Goal: Task Accomplishment & Management: Use online tool/utility

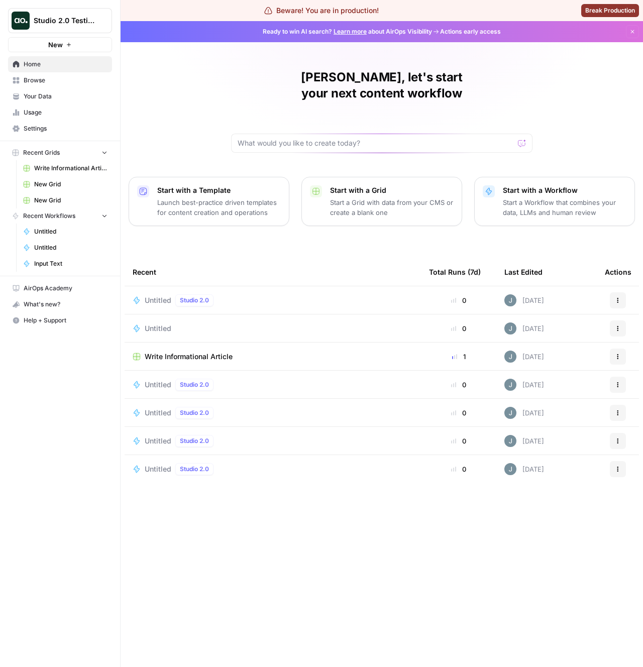
click at [156, 352] on span "Write Informational Article" at bounding box center [189, 357] width 88 height 10
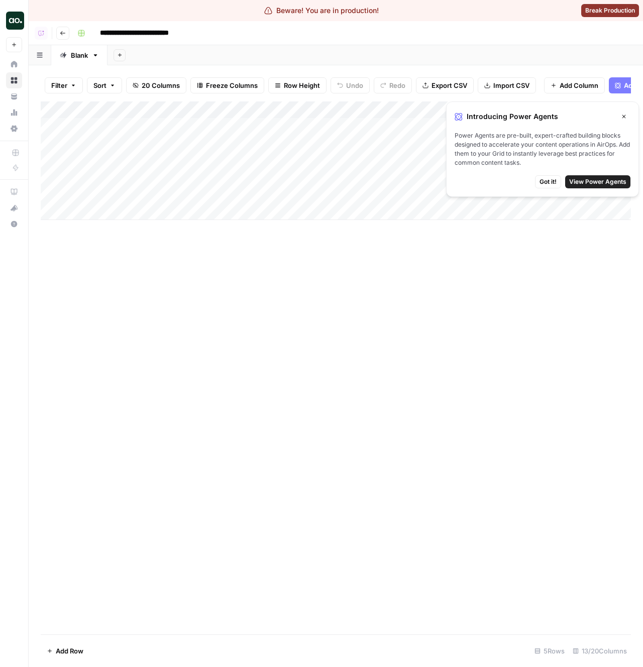
click at [42, 53] on icon "button" at bounding box center [40, 55] width 6 height 6
click at [47, 57] on button "button" at bounding box center [40, 55] width 23 height 20
click at [16, 59] on link "Home" at bounding box center [14, 64] width 16 height 16
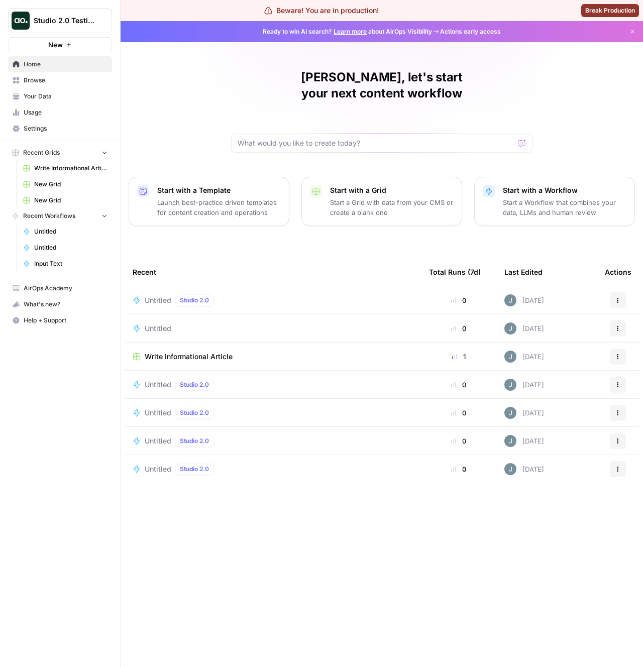
click at [389, 197] on p "Start a Grid with data from your CMS or create a blank one" at bounding box center [392, 207] width 124 height 20
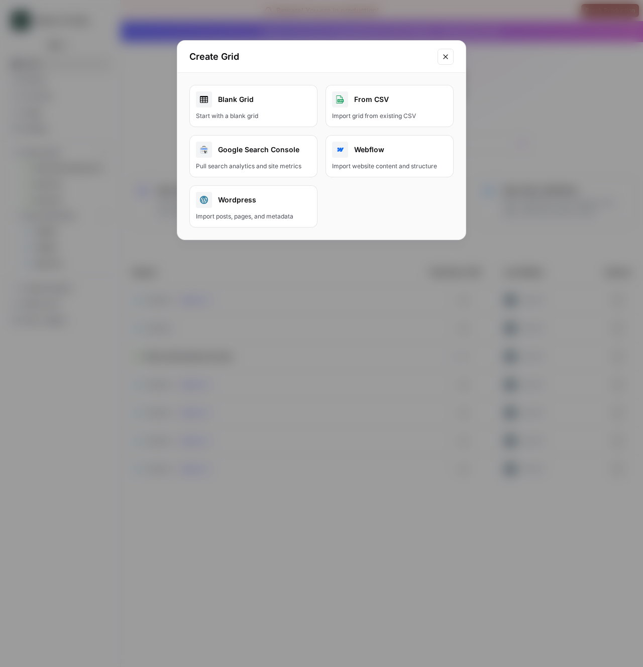
click at [350, 109] on button "From CSV Import grid from existing CSV" at bounding box center [389, 106] width 128 height 42
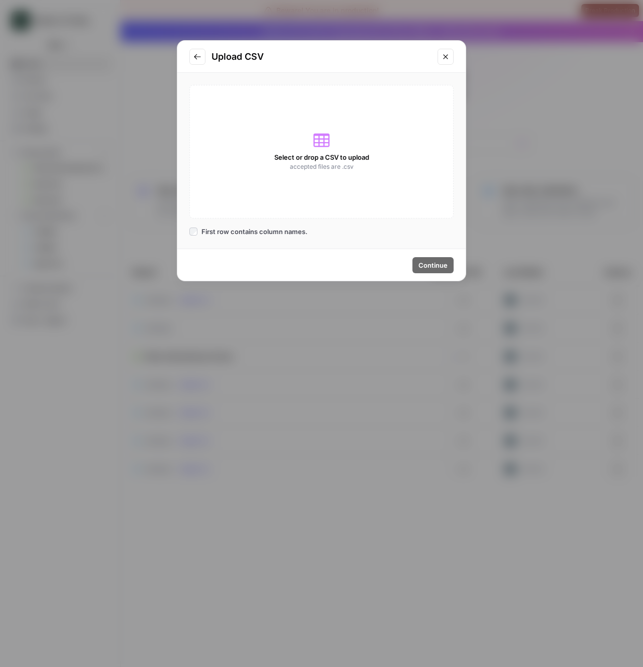
click at [197, 56] on icon "Go to previous step" at bounding box center [197, 57] width 8 height 8
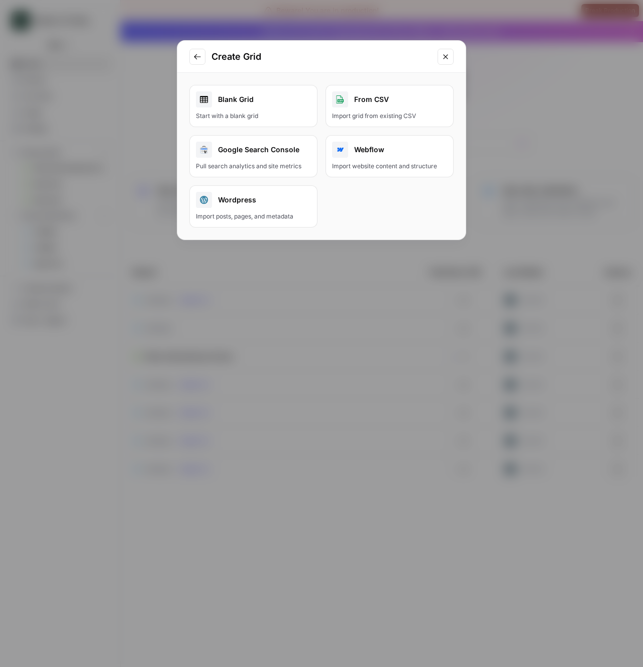
click at [242, 119] on div "Start with a blank grid" at bounding box center [253, 116] width 115 height 9
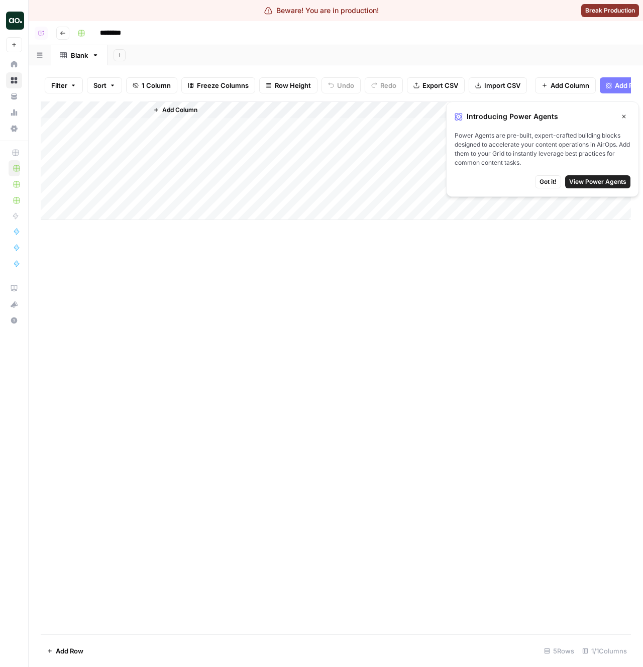
click at [160, 113] on button "Add Column" at bounding box center [175, 109] width 52 height 13
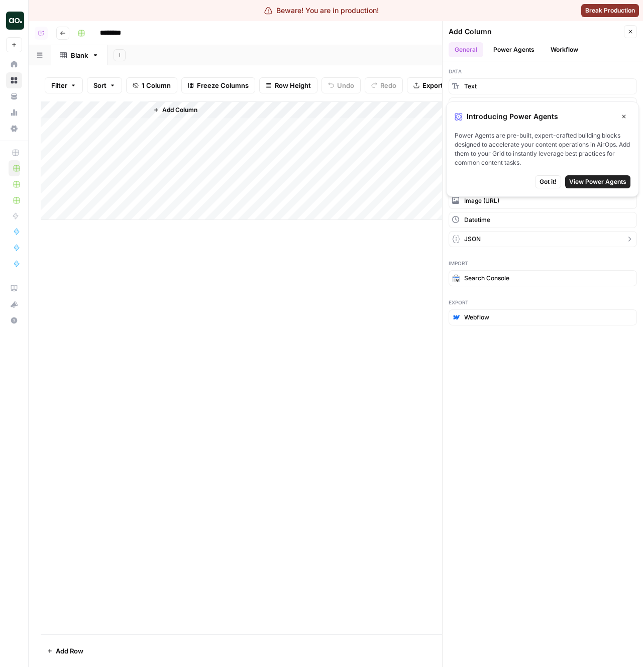
click at [470, 241] on span "JSON" at bounding box center [472, 239] width 17 height 9
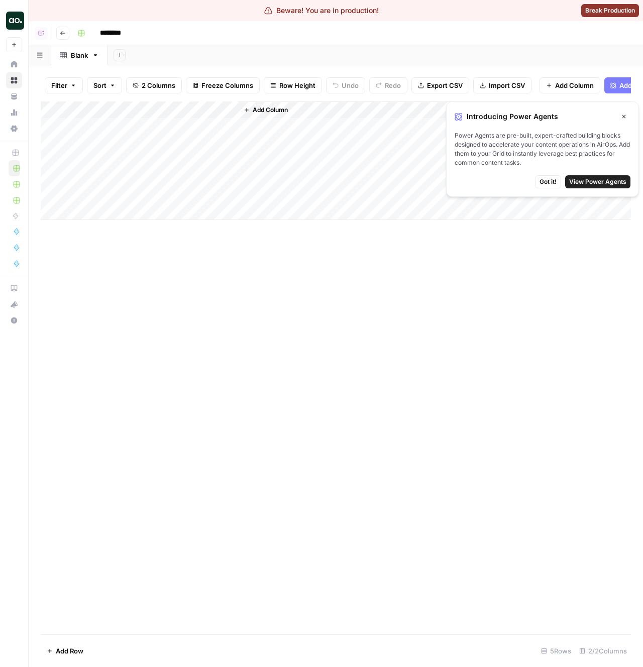
click at [63, 81] on span "Filter" at bounding box center [59, 85] width 16 height 10
click at [86, 140] on input "text" at bounding box center [119, 138] width 110 height 10
click at [108, 180] on span "New Column" at bounding box center [120, 177] width 84 height 10
type input "New Column"
click at [251, 143] on input "text" at bounding box center [276, 138] width 122 height 10
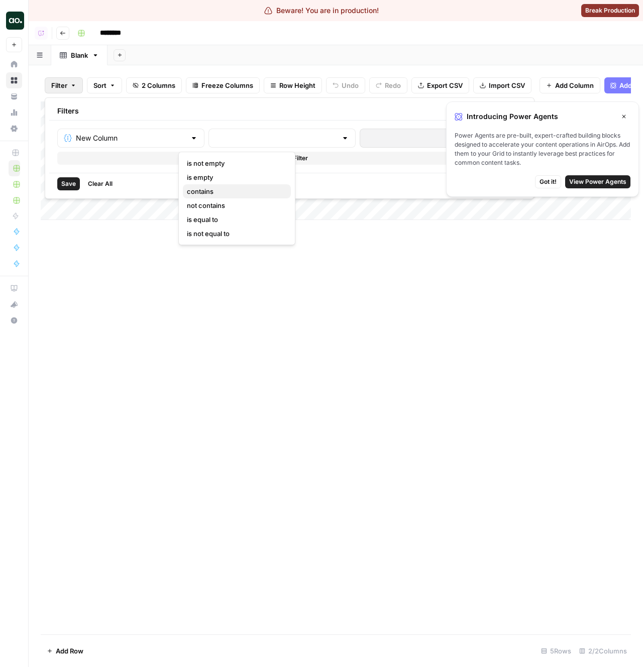
click at [250, 191] on span "contains" at bounding box center [235, 191] width 96 height 10
type input "contains"
click at [366, 142] on input "text" at bounding box center [433, 138] width 134 height 10
type input "asd"
click at [75, 179] on button "Save" at bounding box center [68, 183] width 23 height 13
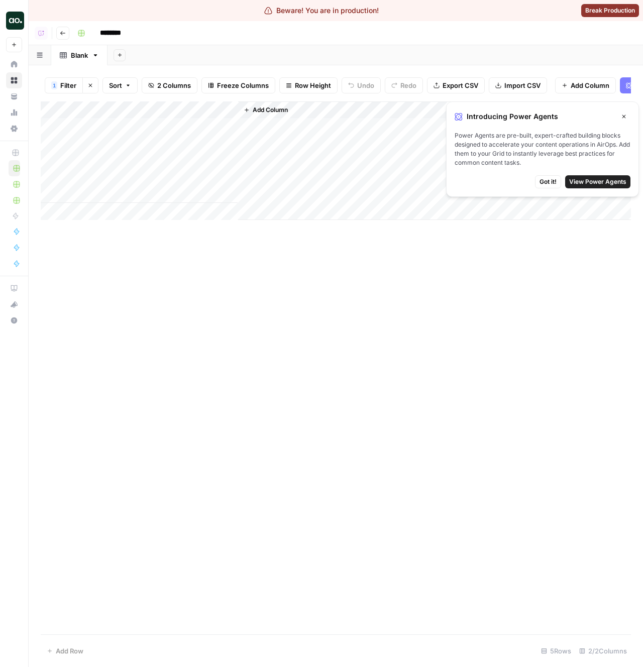
click at [174, 132] on div "Add Column" at bounding box center [336, 160] width 590 height 119
click at [182, 130] on div "Add Column" at bounding box center [336, 160] width 590 height 119
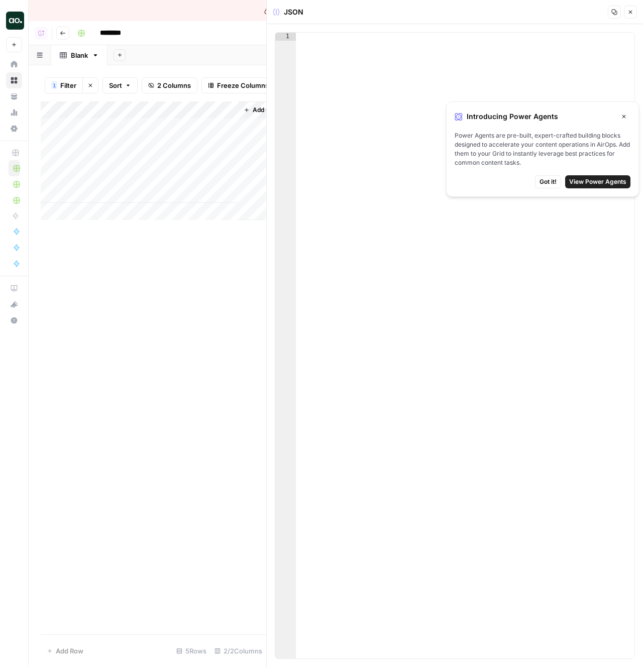
click at [374, 98] on div at bounding box center [465, 354] width 339 height 642
type textarea "**********"
click at [621, 116] on icon "button" at bounding box center [624, 117] width 6 height 6
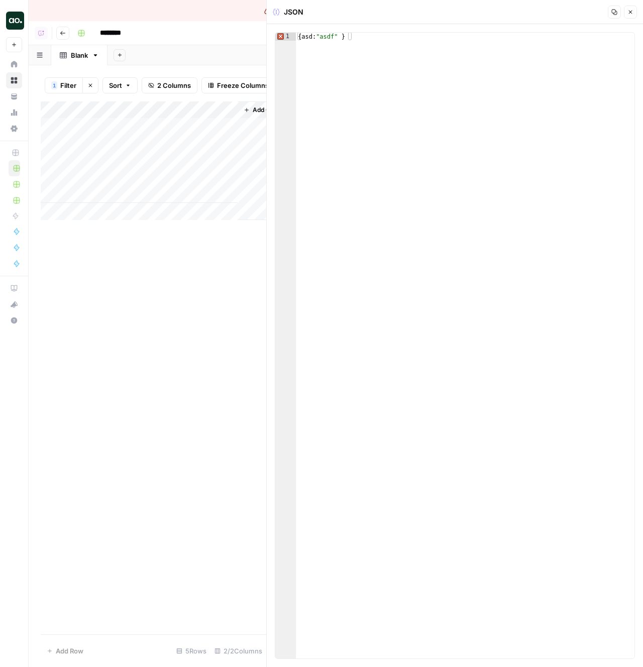
click at [166, 342] on div "Add Column" at bounding box center [154, 367] width 226 height 533
click at [632, 15] on button "Close" at bounding box center [630, 12] width 13 height 13
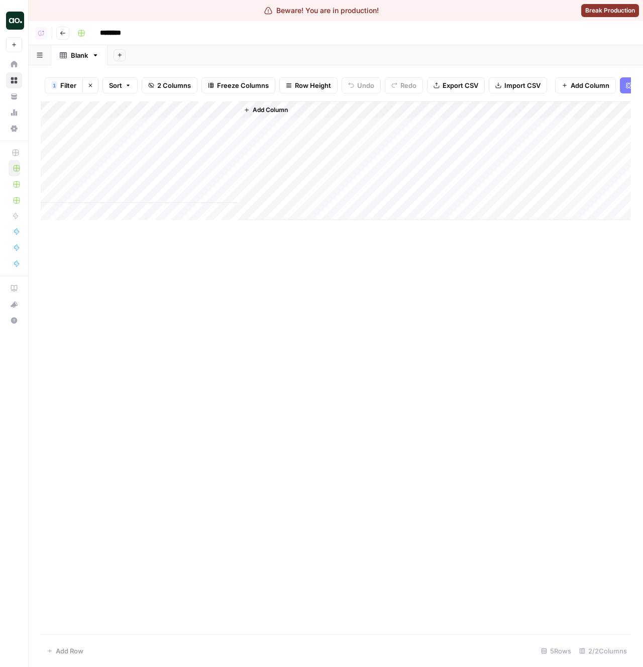
click at [225, 259] on div "Add Column" at bounding box center [336, 367] width 590 height 533
click at [68, 87] on span "Filter" at bounding box center [68, 85] width 16 height 10
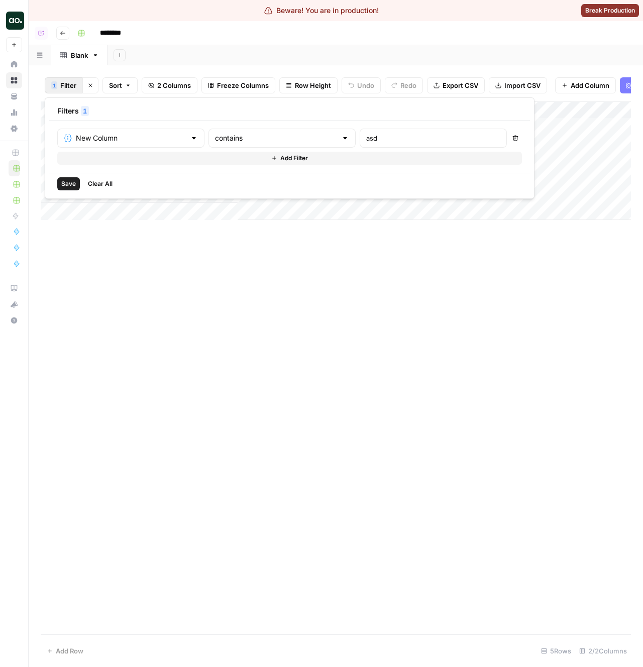
click at [65, 187] on span "Save" at bounding box center [68, 183] width 15 height 9
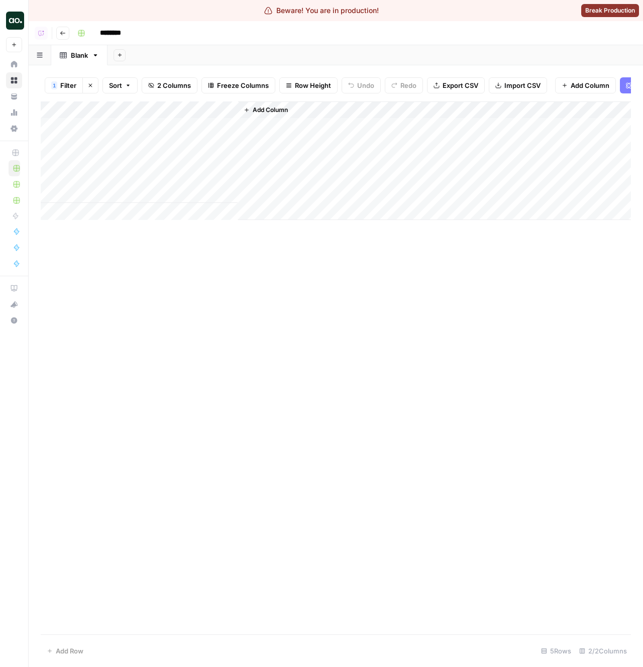
click at [68, 81] on span "Filter" at bounding box center [68, 85] width 16 height 10
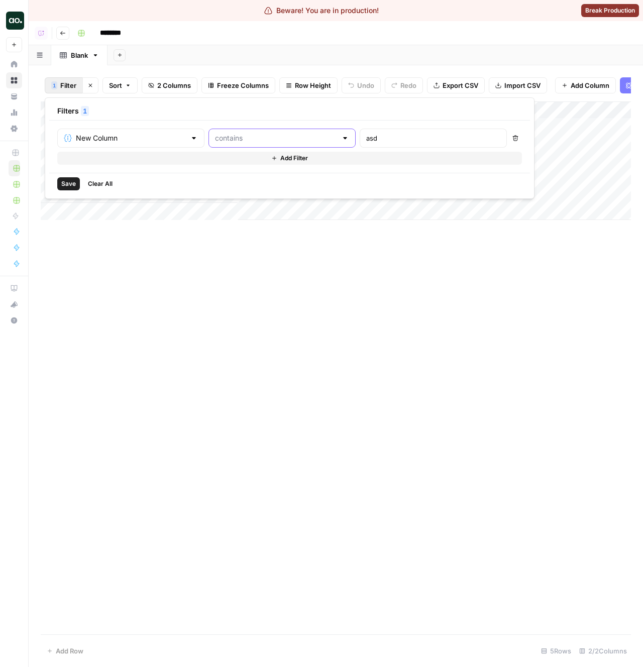
click at [229, 142] on input "text" at bounding box center [276, 138] width 122 height 10
click at [208, 207] on span "not contains" at bounding box center [235, 205] width 96 height 10
type input "not contains"
click at [63, 188] on button "Save" at bounding box center [68, 183] width 23 height 13
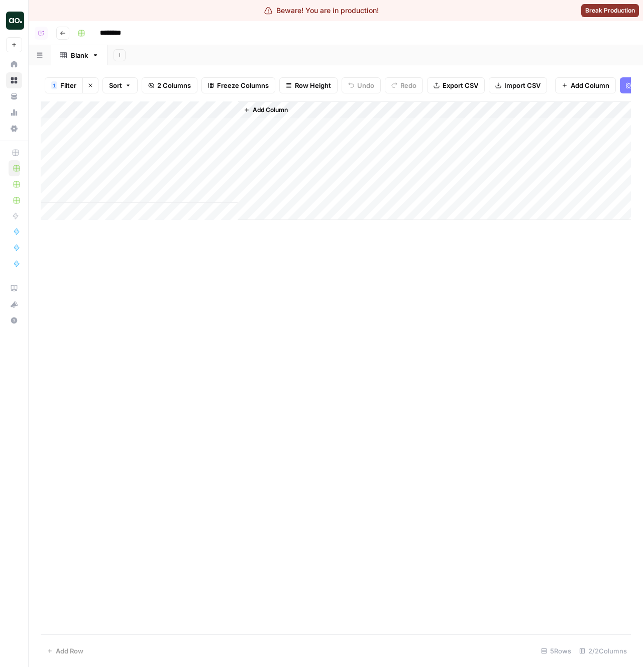
click at [55, 87] on span "1" at bounding box center [54, 85] width 3 height 8
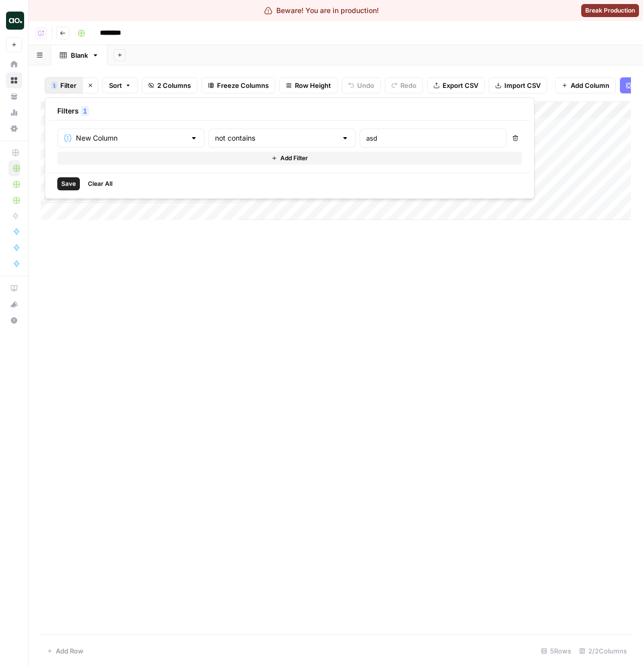
click at [148, 143] on div "New Column" at bounding box center [130, 138] width 147 height 19
type input "New Column"
click at [215, 138] on input "text" at bounding box center [276, 138] width 122 height 10
click at [209, 199] on button "not contains" at bounding box center [237, 205] width 108 height 14
type input "not contains"
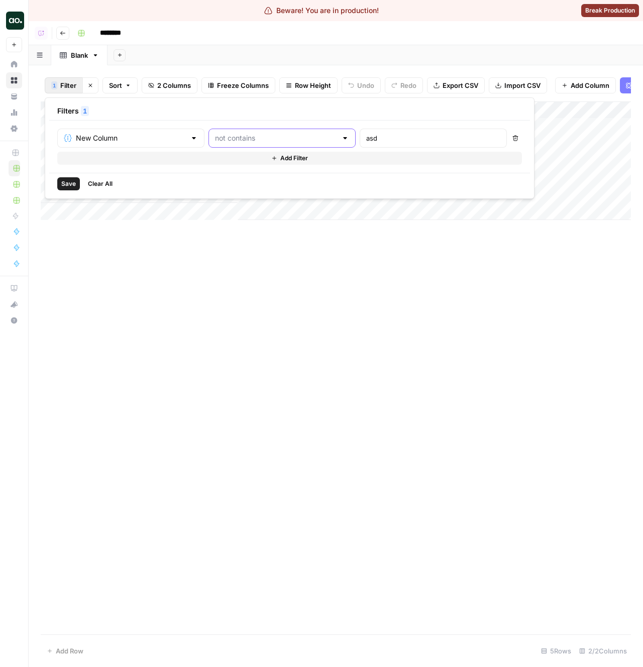
click at [215, 133] on input "text" at bounding box center [276, 138] width 122 height 10
click at [207, 186] on button "contains" at bounding box center [237, 191] width 108 height 14
type input "contains"
click at [65, 186] on span "Save" at bounding box center [68, 183] width 15 height 9
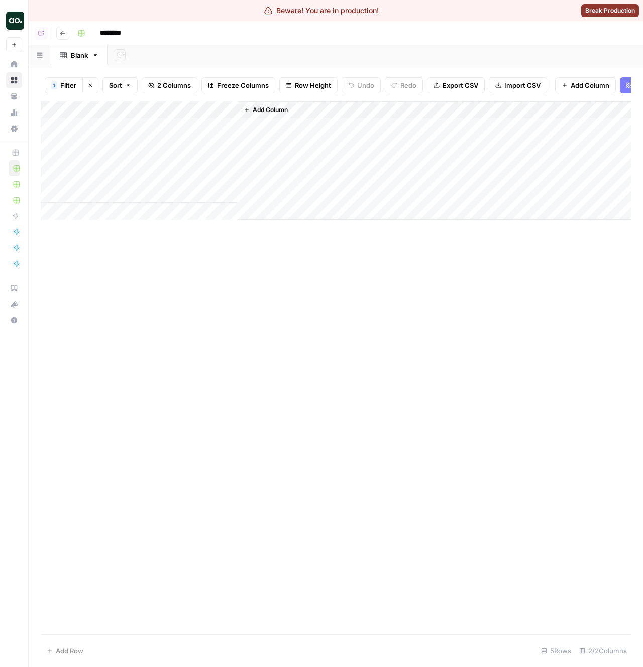
click at [113, 313] on div "Add Column" at bounding box center [336, 367] width 590 height 533
click at [66, 95] on div "1 Filter Clear filters Sort 2 Columns Freeze Columns Row Height Undo Redo Expor…" at bounding box center [336, 85] width 590 height 32
click at [66, 92] on button "1 Filter" at bounding box center [64, 85] width 38 height 16
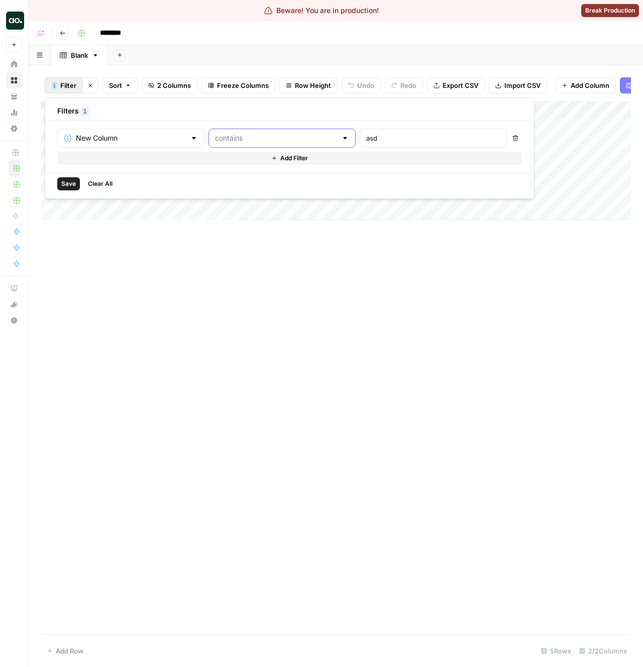
click at [217, 141] on input "text" at bounding box center [276, 138] width 122 height 10
click at [210, 207] on span "not contains" at bounding box center [235, 205] width 96 height 10
type input "not contains"
click at [70, 187] on span "Save" at bounding box center [68, 183] width 15 height 9
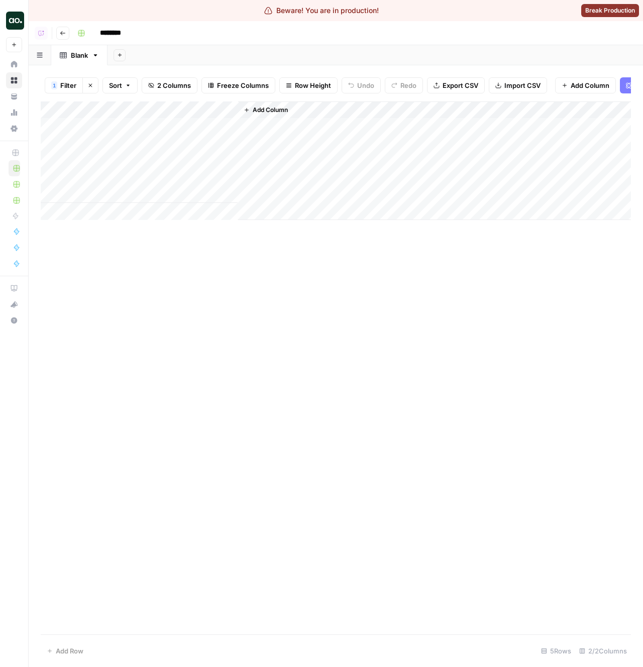
click at [192, 356] on div "Add Column" at bounding box center [336, 367] width 590 height 533
click at [266, 375] on div "Add Column" at bounding box center [336, 367] width 590 height 533
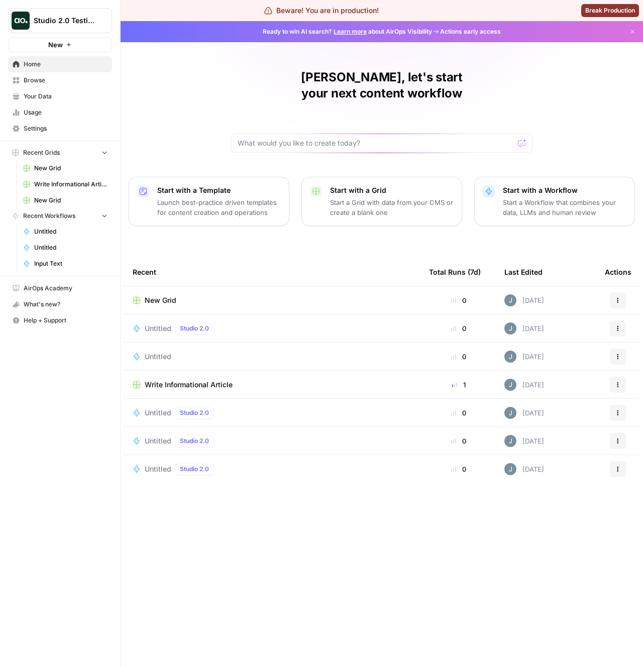
click at [158, 323] on span "Untitled" at bounding box center [158, 328] width 27 height 10
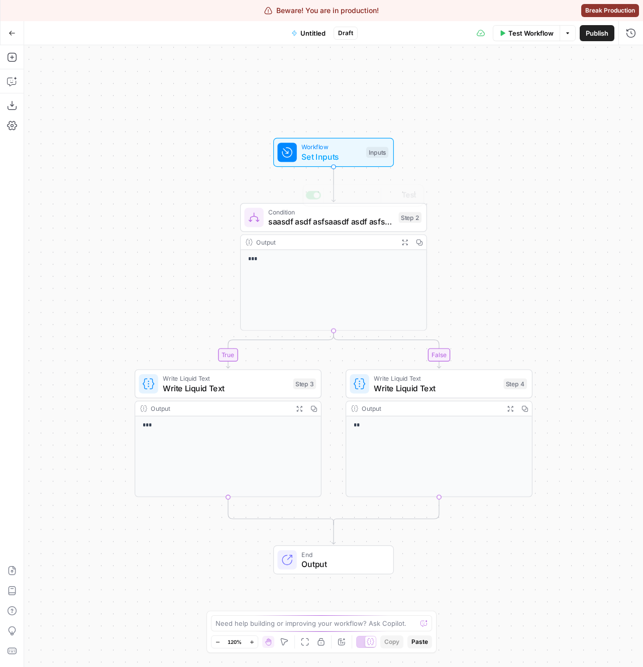
click at [348, 155] on span "Set Inputs" at bounding box center [331, 157] width 60 height 12
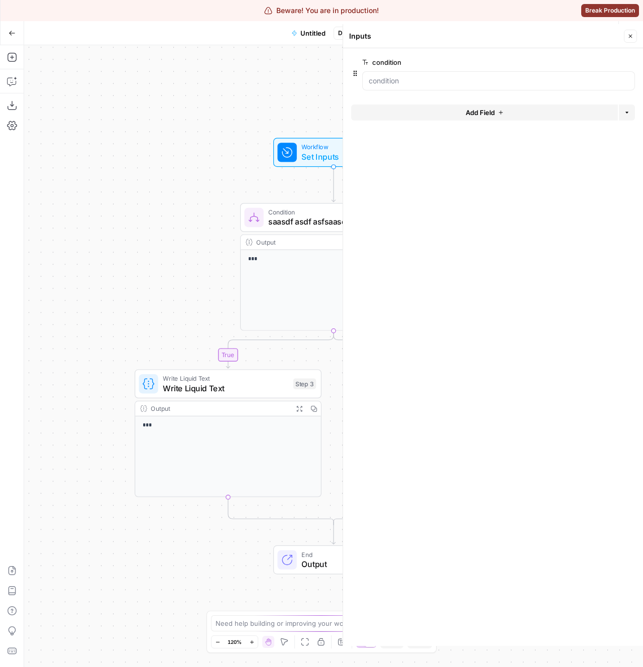
click at [629, 37] on icon "button" at bounding box center [631, 37] width 4 height 4
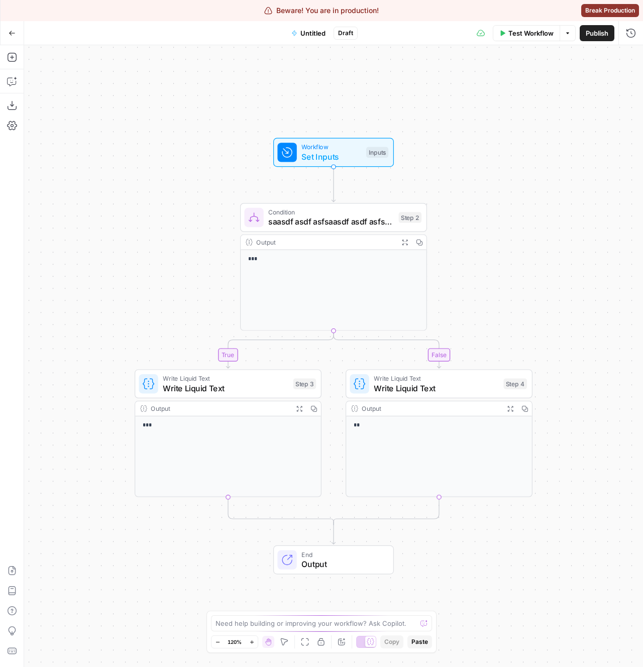
click at [525, 38] on span "Test Workflow" at bounding box center [530, 33] width 45 height 10
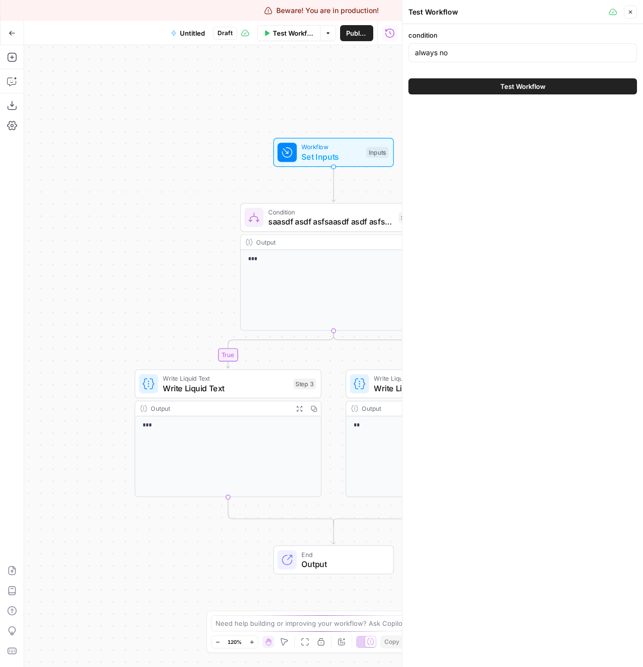
click at [461, 46] on div "always no" at bounding box center [522, 52] width 229 height 19
click at [443, 52] on input "always no" at bounding box center [522, 53] width 215 height 10
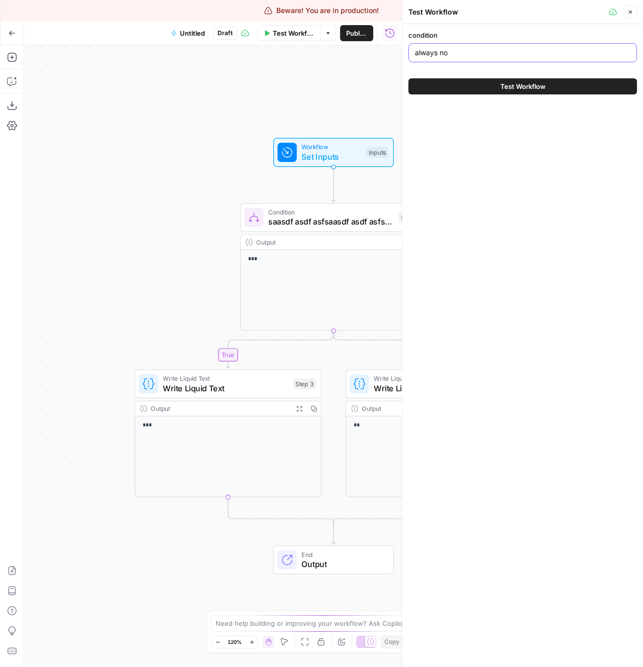
click at [443, 52] on input "always no" at bounding box center [522, 53] width 215 height 10
type input "It's already there"
click at [633, 13] on icon "button" at bounding box center [630, 12] width 6 height 6
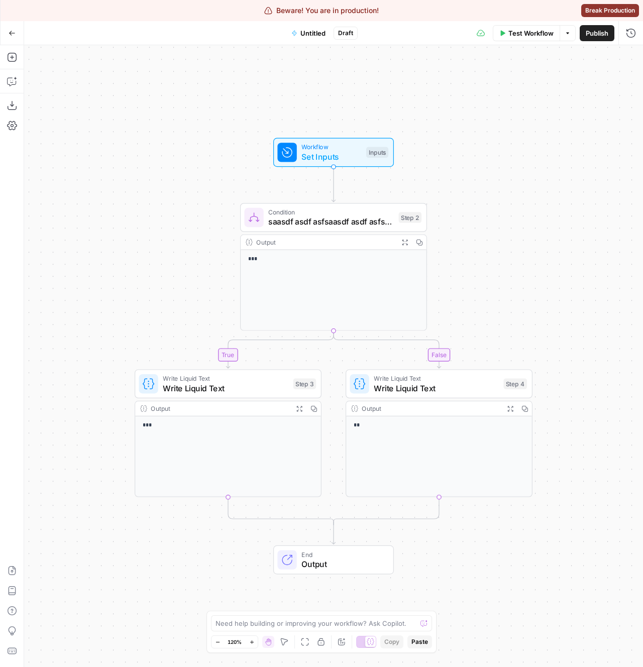
click at [452, 314] on div "true false Workflow Set Inputs Inputs Condition saasdf asdf asfsaasdf asdf asfs…" at bounding box center [333, 356] width 619 height 622
